Goal: Information Seeking & Learning: Learn about a topic

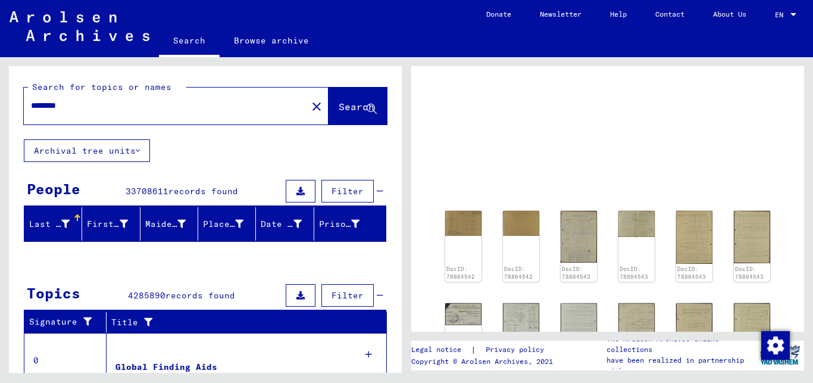
scroll to position [88, 0]
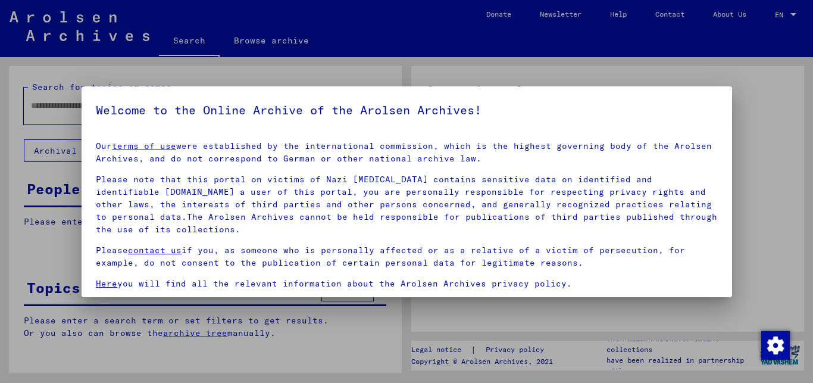
type input "********"
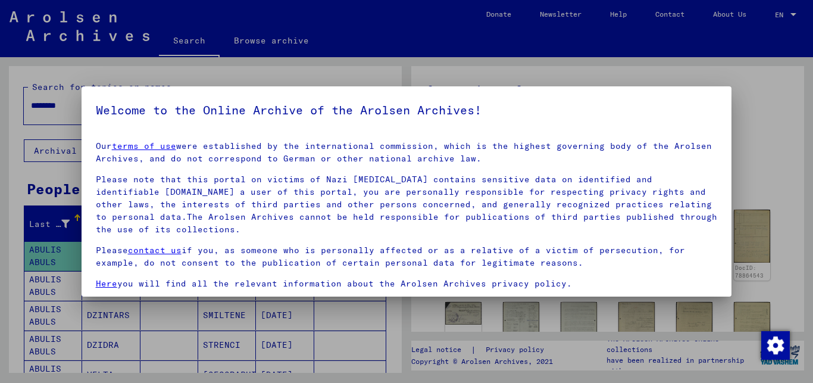
scroll to position [98, 0]
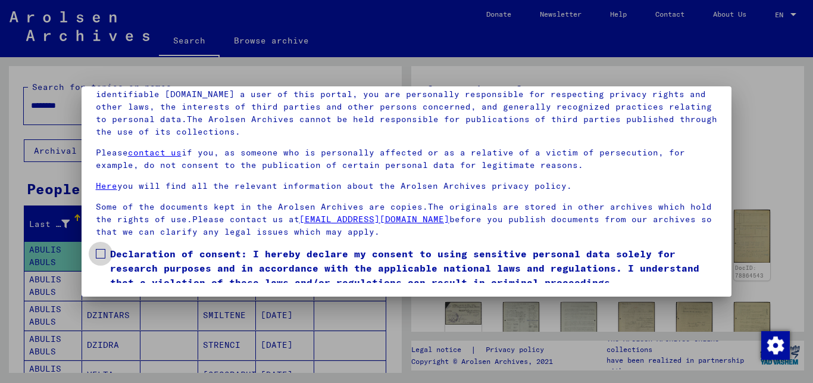
click at [103, 253] on span at bounding box center [101, 254] width 10 height 10
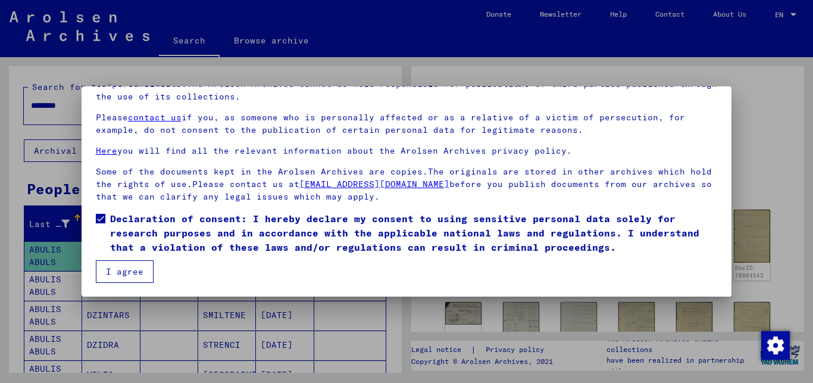
click at [123, 269] on button "I agree" at bounding box center [125, 271] width 58 height 23
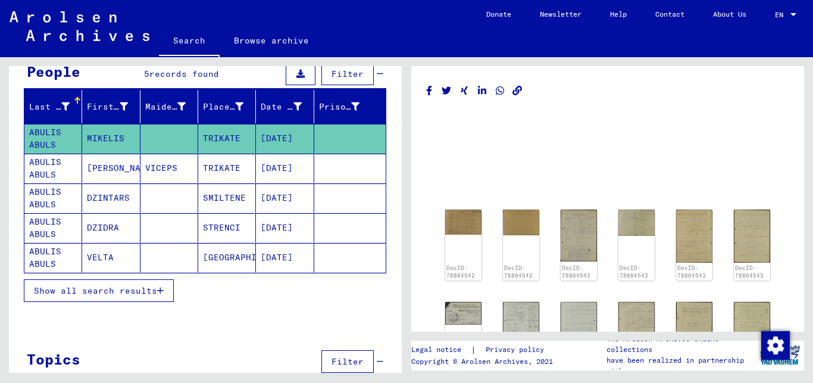
scroll to position [145, 0]
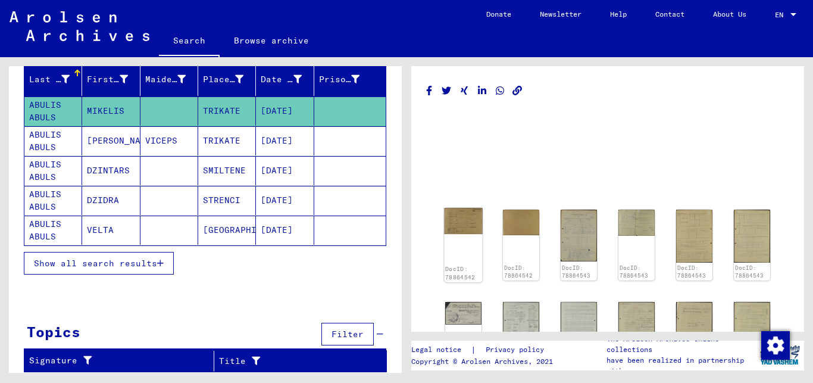
click at [461, 237] on div "DocID: 78864542" at bounding box center [463, 245] width 38 height 74
click at [464, 236] on div "DocID: 78864542" at bounding box center [463, 245] width 38 height 74
click at [465, 228] on img at bounding box center [463, 221] width 38 height 26
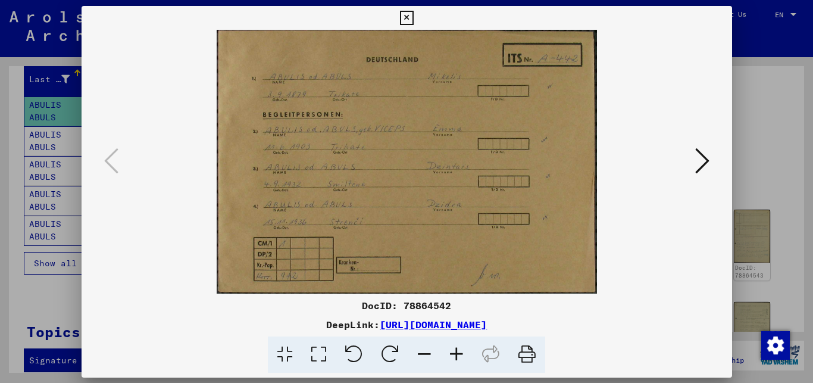
click at [465, 228] on img at bounding box center [407, 162] width 570 height 264
click at [708, 154] on icon at bounding box center [702, 160] width 14 height 29
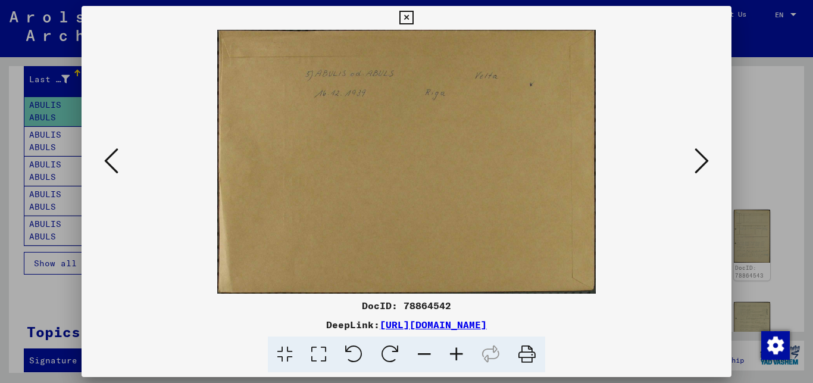
click at [709, 160] on icon at bounding box center [702, 160] width 14 height 29
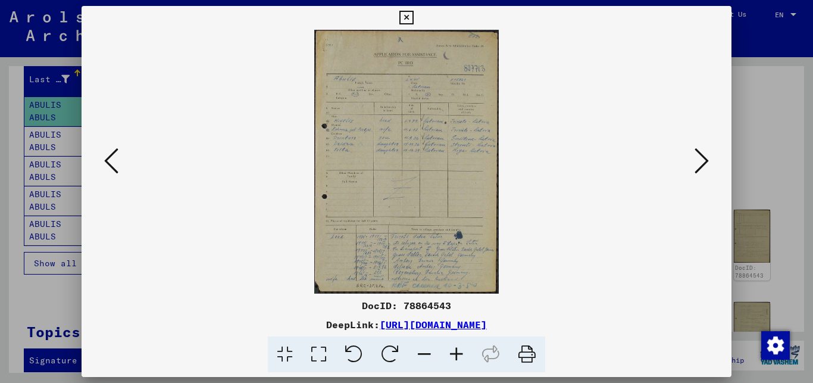
click at [706, 160] on icon at bounding box center [702, 160] width 14 height 29
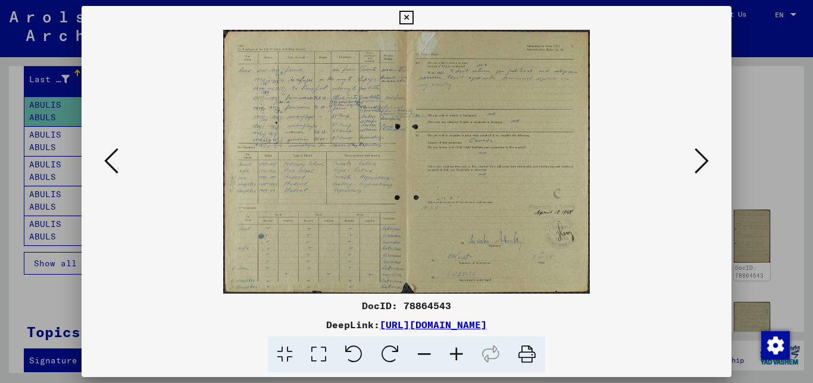
click at [706, 160] on icon at bounding box center [702, 160] width 14 height 29
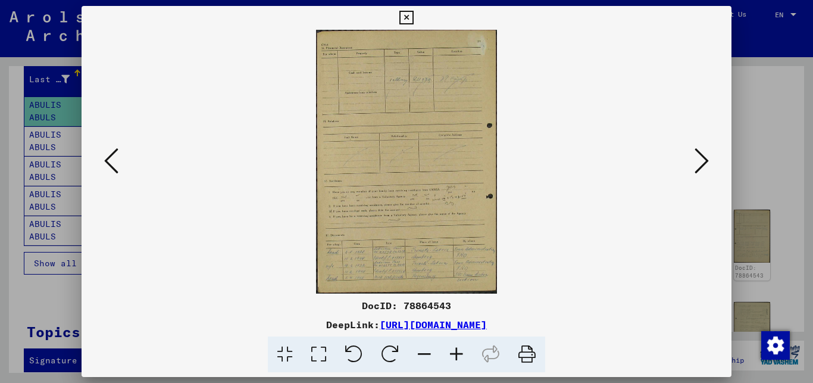
click at [706, 160] on icon at bounding box center [702, 160] width 14 height 29
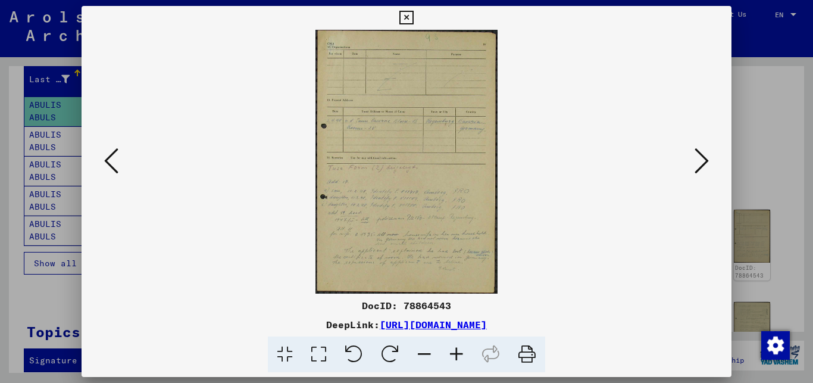
click at [706, 160] on icon at bounding box center [702, 160] width 14 height 29
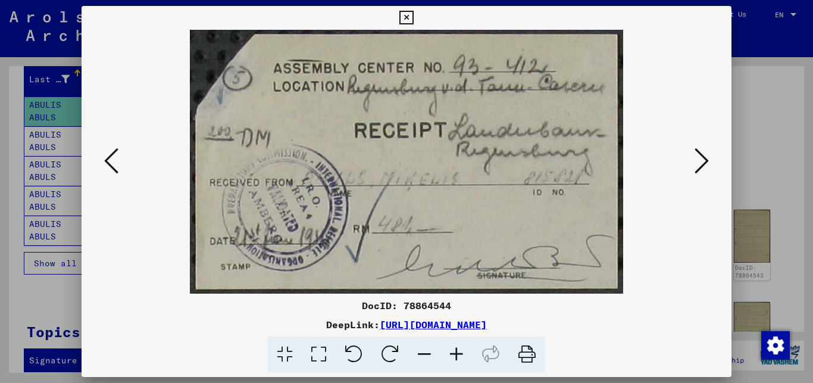
click at [702, 154] on icon at bounding box center [702, 160] width 14 height 29
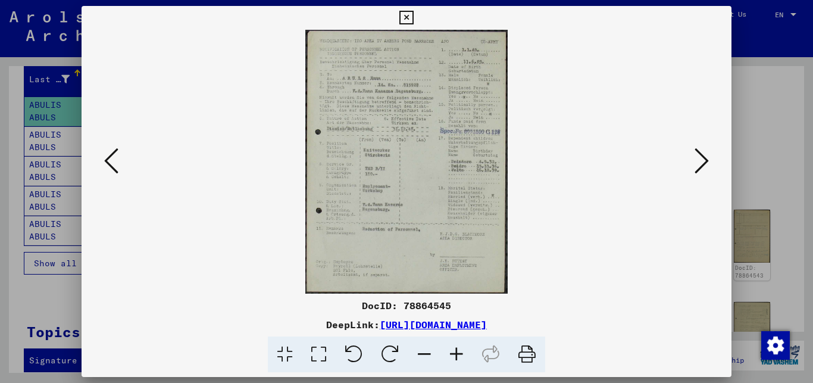
click at [708, 160] on icon at bounding box center [702, 160] width 14 height 29
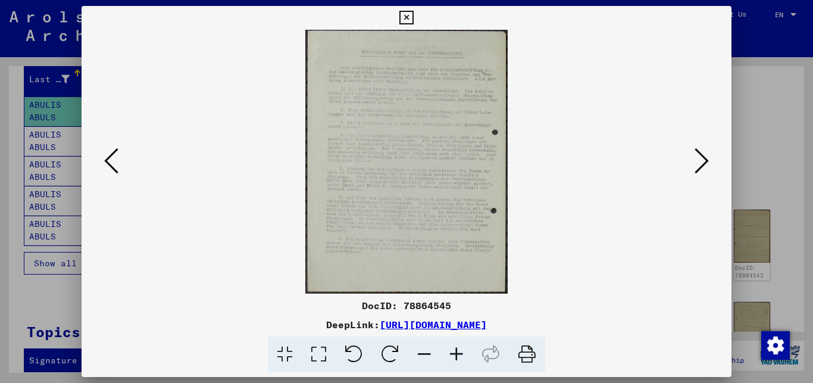
click at [708, 160] on icon at bounding box center [702, 160] width 14 height 29
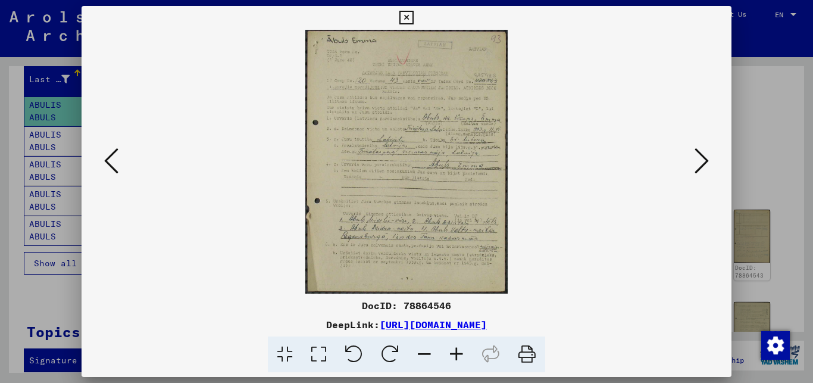
click at [708, 160] on icon at bounding box center [702, 160] width 14 height 29
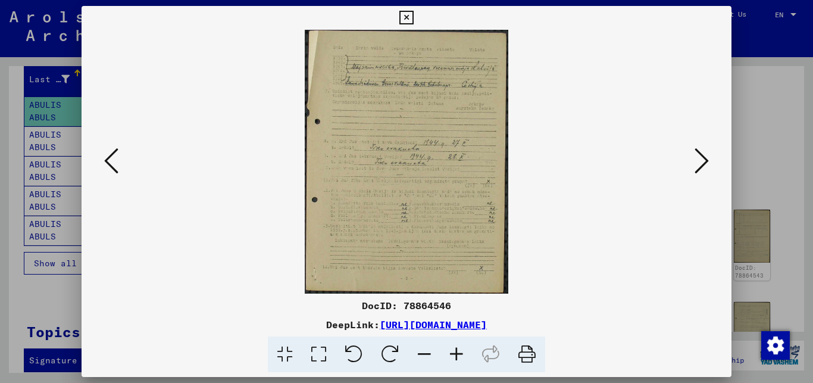
click at [708, 161] on icon at bounding box center [702, 160] width 14 height 29
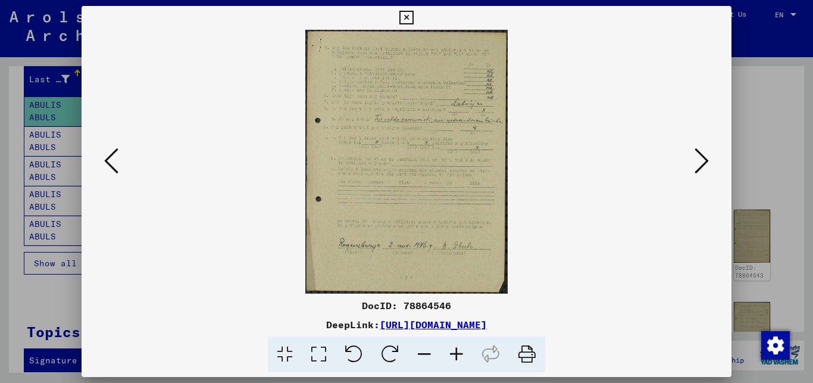
click at [709, 161] on icon at bounding box center [702, 160] width 14 height 29
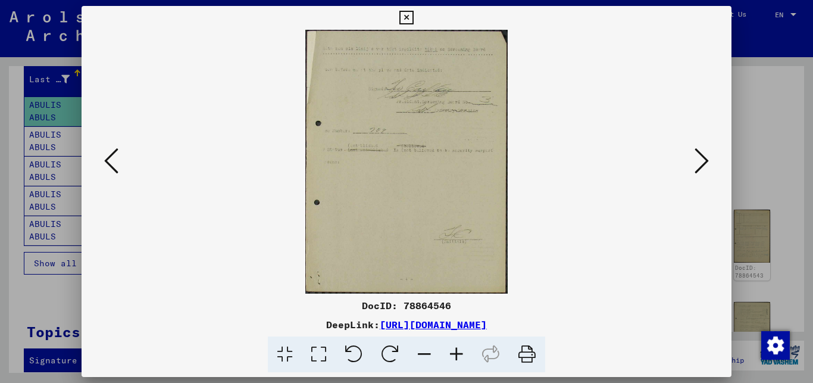
click at [708, 162] on icon at bounding box center [702, 160] width 14 height 29
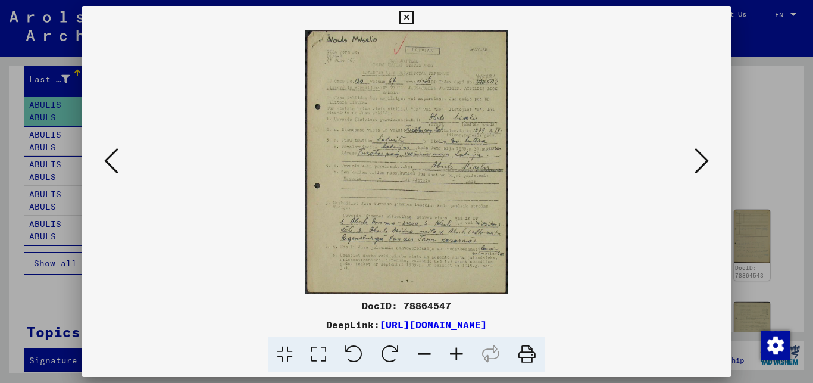
click at [708, 162] on icon at bounding box center [702, 160] width 14 height 29
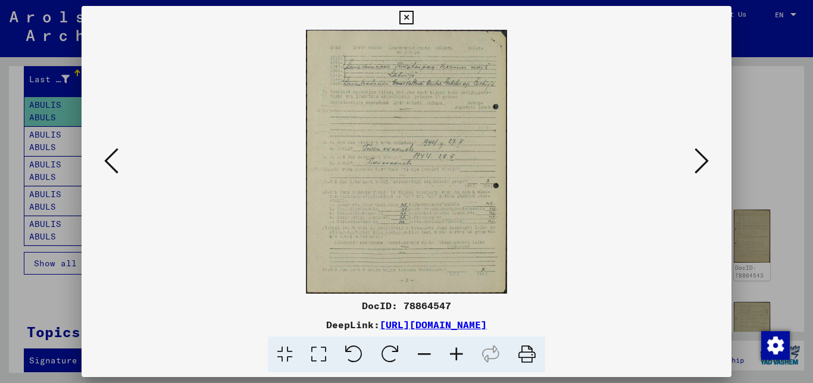
click at [707, 161] on icon at bounding box center [702, 160] width 14 height 29
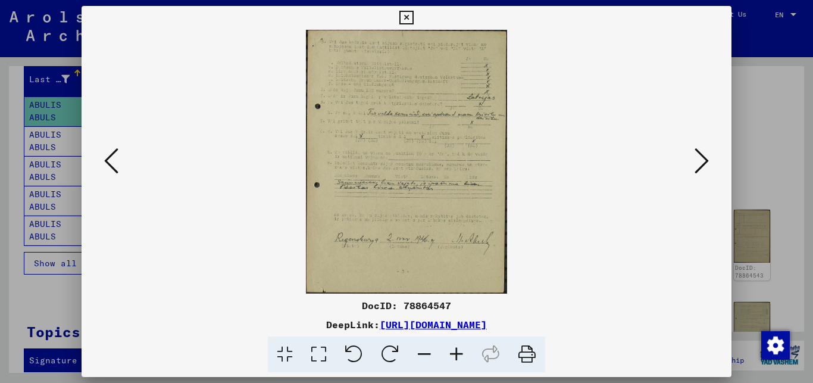
click at [705, 161] on icon at bounding box center [702, 160] width 14 height 29
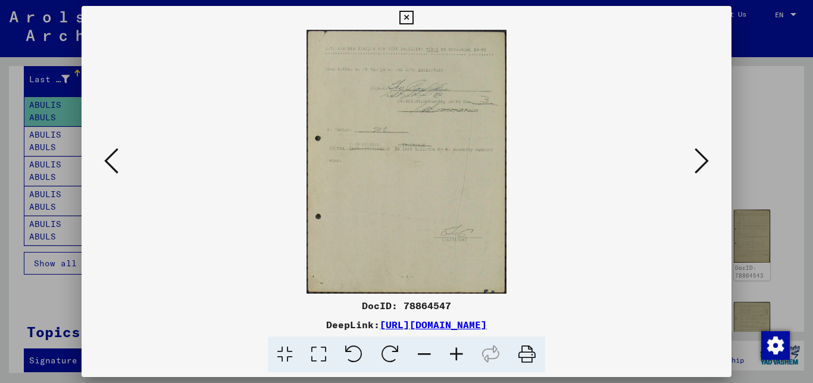
click at [701, 160] on icon at bounding box center [702, 160] width 14 height 29
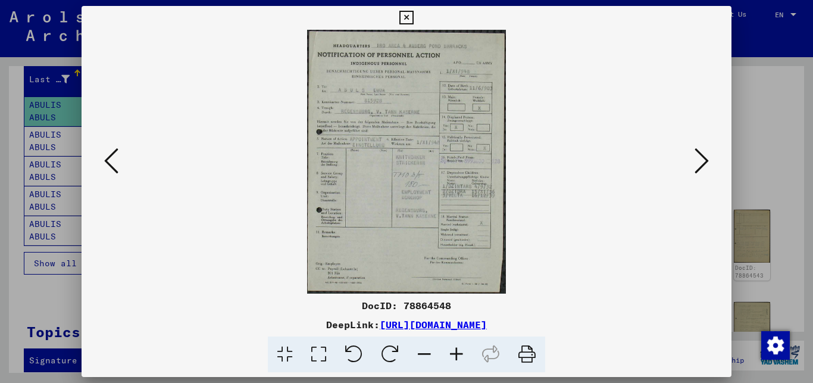
click at [413, 14] on icon at bounding box center [407, 18] width 14 height 14
